Goal: Navigation & Orientation: Find specific page/section

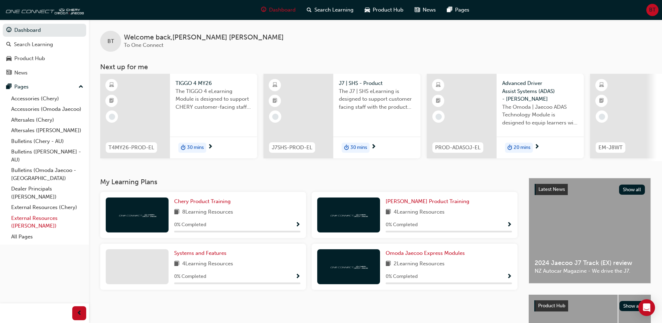
click at [49, 216] on link "External Resources ([PERSON_NAME])" at bounding box center [47, 222] width 78 height 18
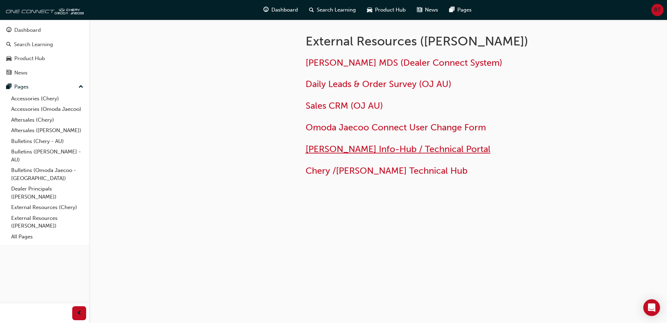
click at [357, 148] on span "[PERSON_NAME] Info-Hub / Technical Portal" at bounding box center [398, 148] width 185 height 11
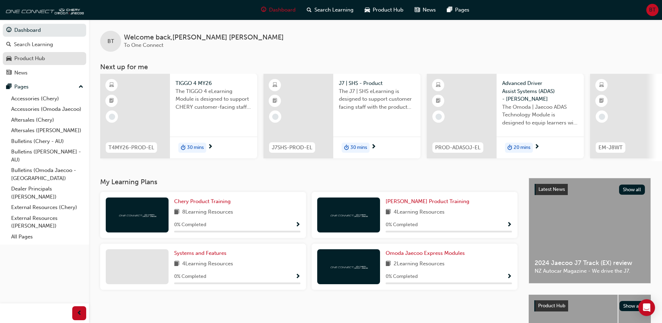
click at [37, 60] on div "Product Hub" at bounding box center [29, 58] width 31 height 8
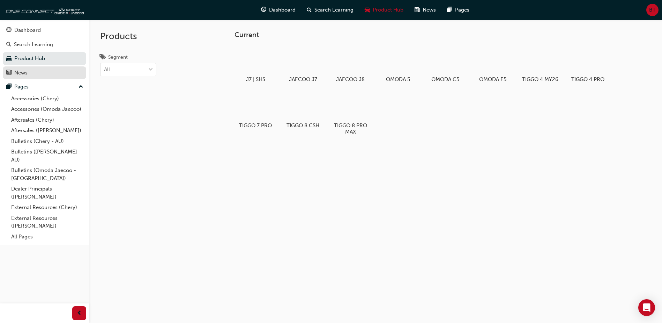
click at [24, 70] on div "News" at bounding box center [20, 73] width 13 height 8
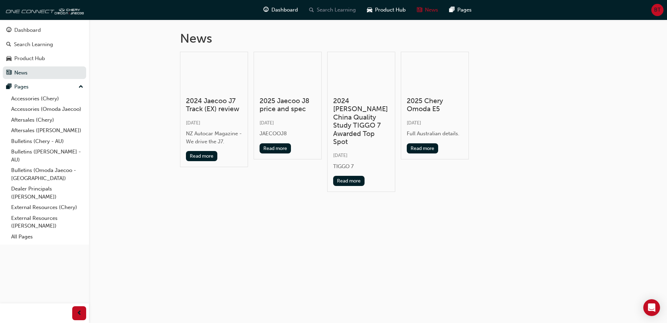
click at [341, 10] on span "Search Learning" at bounding box center [336, 10] width 39 height 8
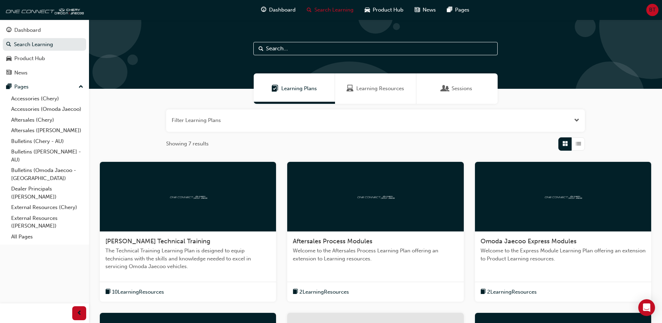
click at [274, 47] on input "text" at bounding box center [375, 48] width 244 height 13
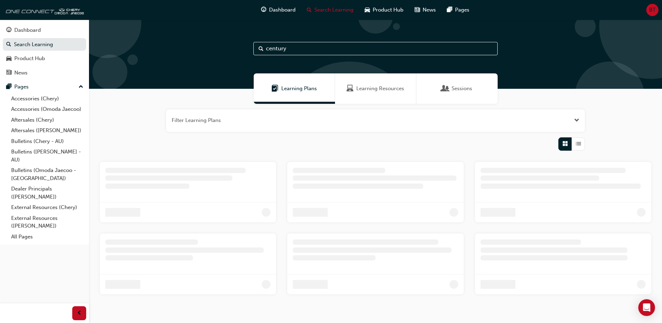
type input "century"
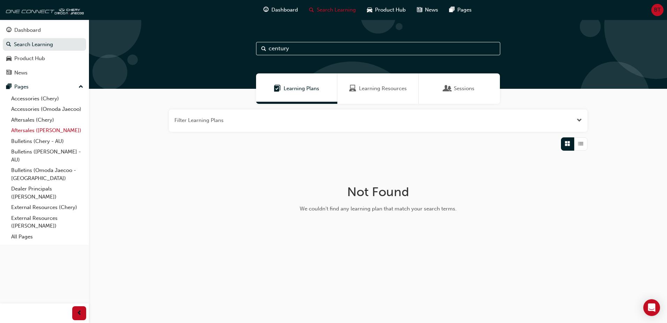
click at [27, 129] on link "Aftersales ([PERSON_NAME])" at bounding box center [47, 130] width 78 height 11
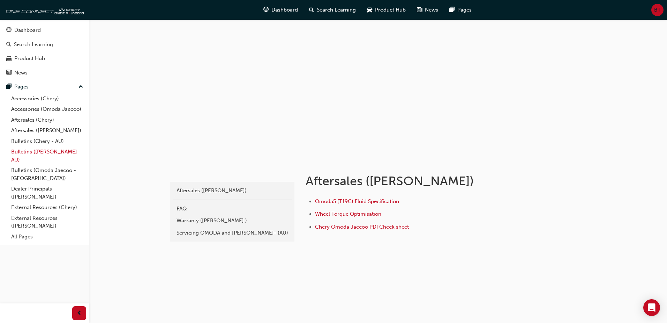
click at [40, 151] on link "Bulletins ([PERSON_NAME] - AU)" at bounding box center [47, 155] width 78 height 18
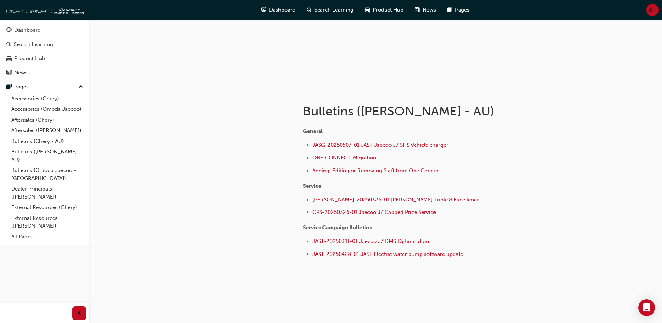
scroll to position [74, 0]
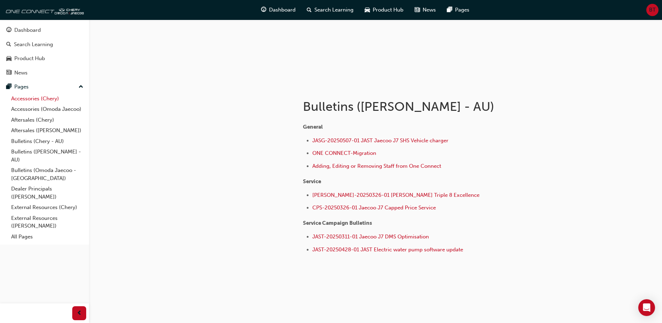
click at [25, 97] on link "Accessories (Chery)" at bounding box center [47, 98] width 78 height 11
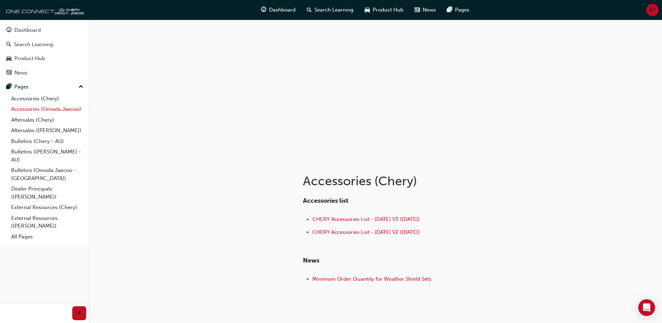
click at [29, 107] on link "Accessories (Omoda Jaecoo)" at bounding box center [47, 109] width 78 height 11
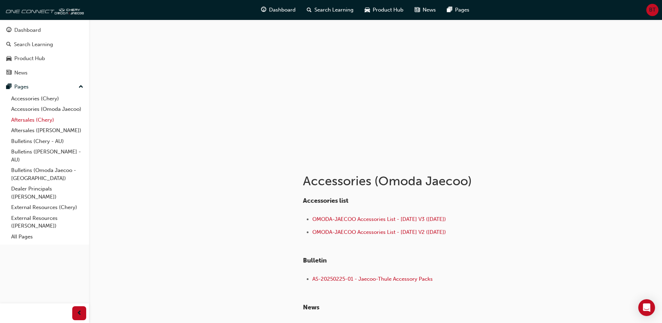
click at [27, 118] on link "Aftersales (Chery)" at bounding box center [47, 119] width 78 height 11
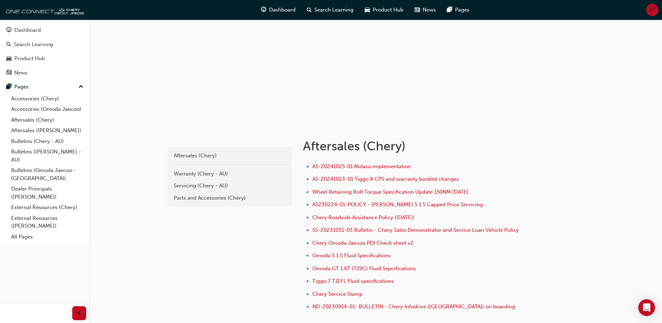
scroll to position [70, 0]
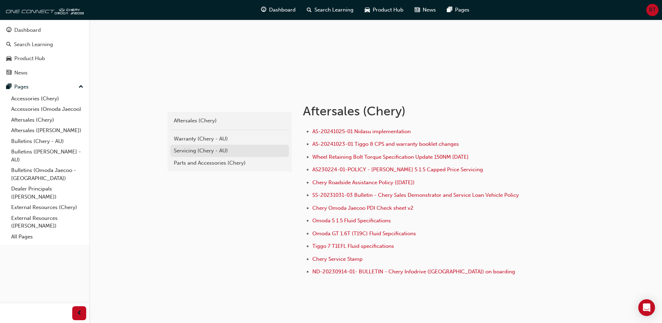
click at [188, 147] on div "Servicing (Chery - AU)" at bounding box center [230, 151] width 112 height 8
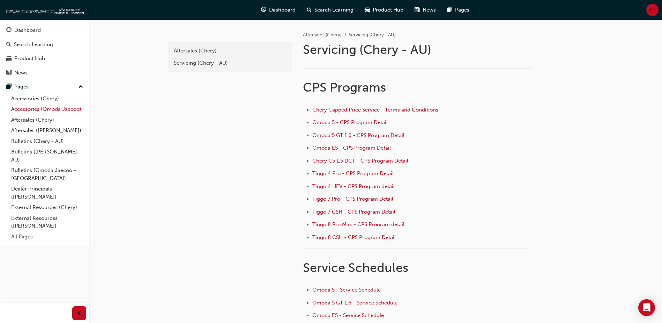
click at [29, 107] on link "Accessories (Omoda Jaecoo)" at bounding box center [47, 109] width 78 height 11
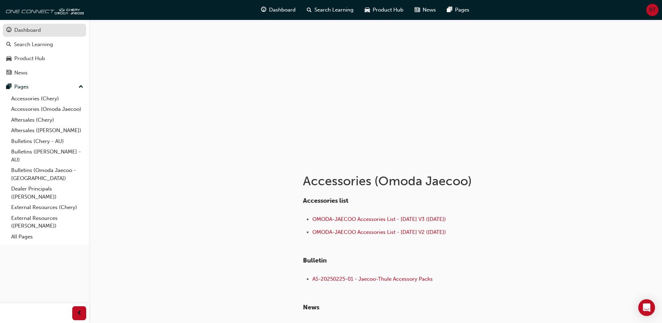
click at [23, 30] on div "Dashboard" at bounding box center [27, 30] width 27 height 8
